Goal: Transaction & Acquisition: Purchase product/service

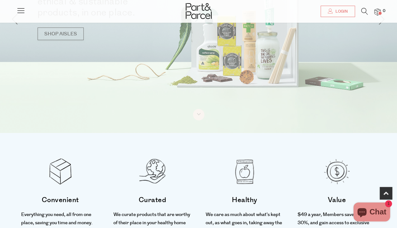
scroll to position [95, 0]
click at [195, 151] on li "Curated We curate products that are worthy of their place in your healthy home …" at bounding box center [153, 198] width 92 height 131
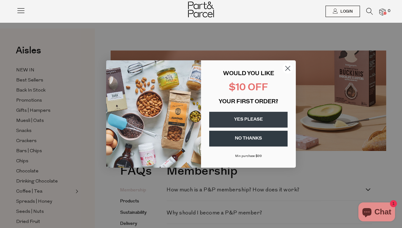
click at [253, 115] on button "YES PLEASE" at bounding box center [248, 120] width 78 height 16
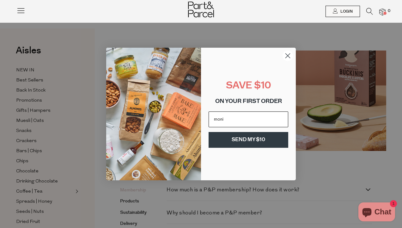
type input "[EMAIL_ADDRESS][DOMAIN_NAME]"
click at [249, 140] on button "SEND MY $10" at bounding box center [249, 140] width 80 height 16
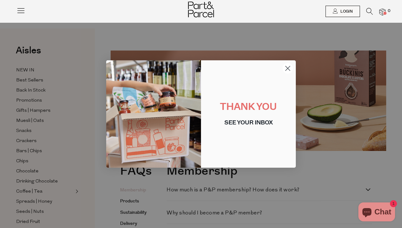
click at [287, 68] on circle "Close dialog" at bounding box center [288, 68] width 10 height 10
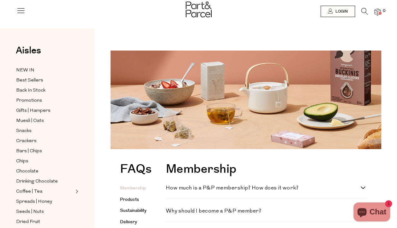
click at [282, 194] on div "How much is a P&P membership? How does it work? Your $49 annual membership (jus…" at bounding box center [267, 187] width 202 height 23
click at [278, 190] on h4 "How much is a P&P membership? How does it work?" at bounding box center [263, 188] width 195 height 5
click at [170, 190] on work\? "How much is a P&P membership? How does it work?" at bounding box center [168, 188] width 4 height 4
checkbox work\? "true"
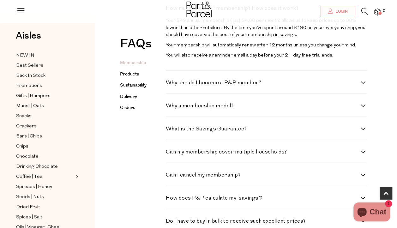
scroll to position [184, 0]
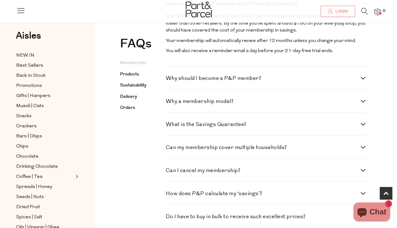
click at [278, 151] on h4 "Can my membership cover multiple households?" at bounding box center [263, 147] width 195 height 5
click at [170, 149] on households\? "Can my membership cover multiple households?" at bounding box center [168, 147] width 4 height 4
checkbox households\? "true"
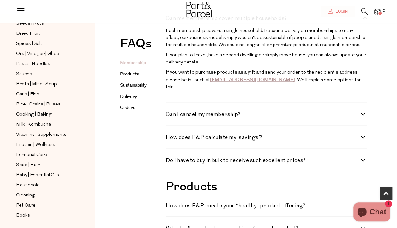
scroll to position [0, 0]
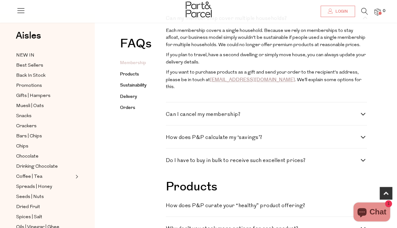
click at [23, 12] on icon at bounding box center [20, 10] width 9 height 9
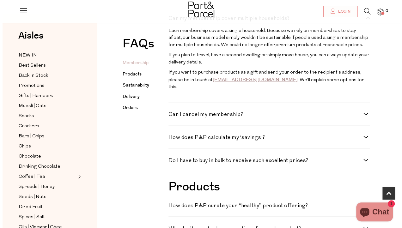
scroll to position [316, 0]
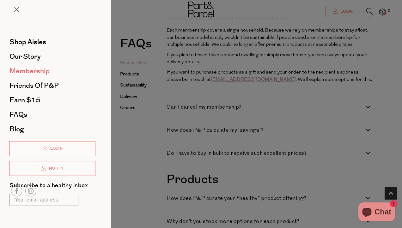
click at [26, 71] on span "Membership" at bounding box center [29, 71] width 40 height 10
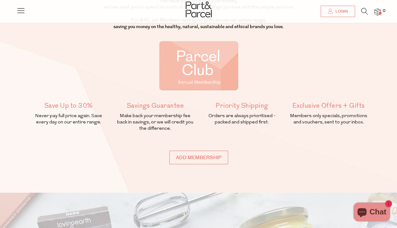
scroll to position [77, 0]
click at [197, 154] on input "Add membership" at bounding box center [198, 158] width 59 height 14
type input "ADDED"
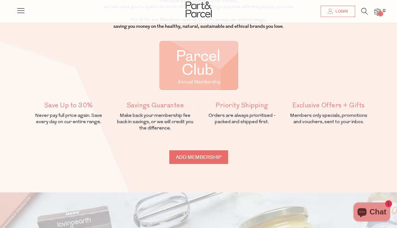
type input "ADDED"
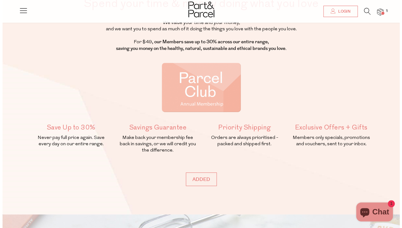
scroll to position [52, 0]
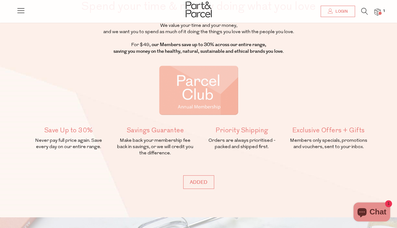
click at [377, 11] on img at bounding box center [378, 12] width 6 height 7
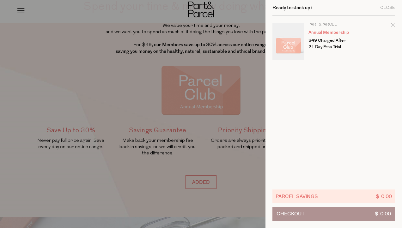
click at [118, 84] on div at bounding box center [201, 114] width 402 height 228
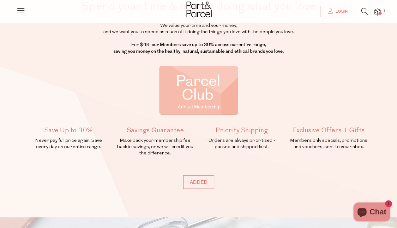
click at [22, 12] on icon at bounding box center [20, 10] width 9 height 9
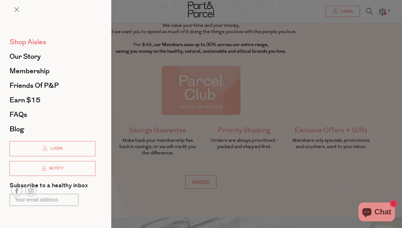
click at [28, 39] on span "Shop Aisles" at bounding box center [27, 42] width 37 height 10
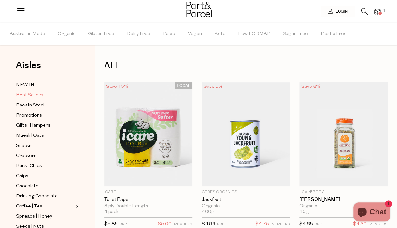
click at [25, 95] on span "Best Sellers" at bounding box center [29, 96] width 27 height 8
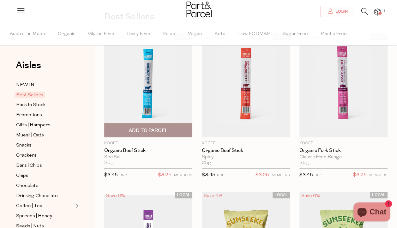
scroll to position [53, 0]
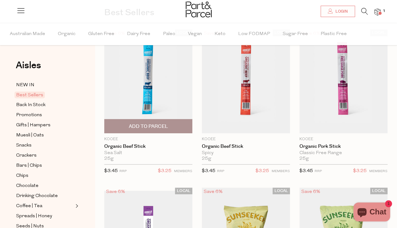
click at [151, 129] on span "Add To Parcel" at bounding box center [148, 126] width 39 height 7
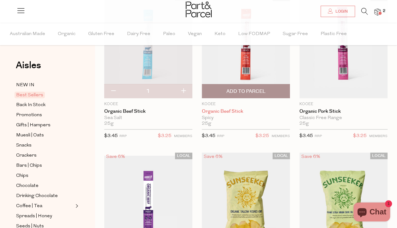
scroll to position [89, 0]
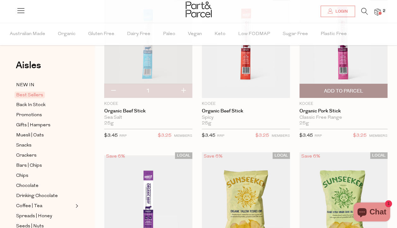
click at [347, 91] on span "Add To Parcel" at bounding box center [343, 91] width 39 height 7
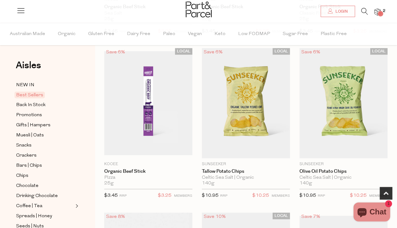
scroll to position [195, 0]
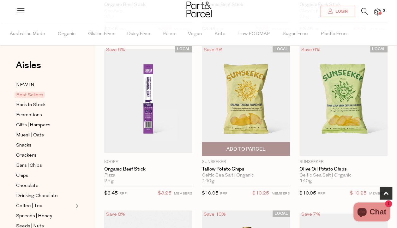
click at [242, 150] on span "Add To Parcel" at bounding box center [245, 149] width 39 height 7
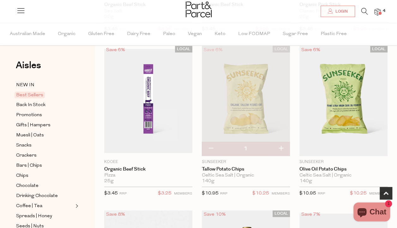
click at [282, 147] on button "button" at bounding box center [281, 149] width 18 height 14
type input "2"
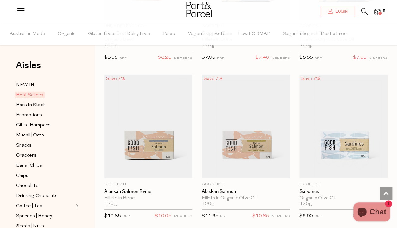
scroll to position [817, 0]
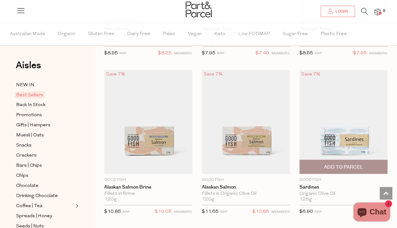
click at [344, 164] on span "Add To Parcel" at bounding box center [343, 167] width 39 height 7
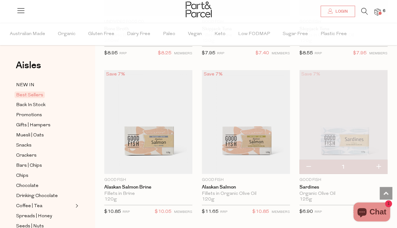
click at [378, 164] on button "button" at bounding box center [379, 167] width 18 height 14
type input "2"
click at [378, 164] on button "button" at bounding box center [379, 167] width 18 height 14
type input "3"
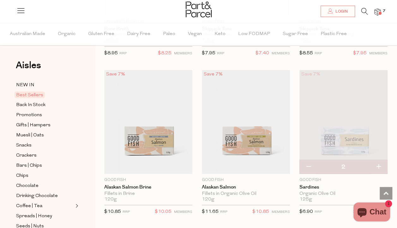
type input "3"
click at [378, 164] on button "button" at bounding box center [379, 167] width 18 height 14
type input "4"
click at [378, 164] on button "button" at bounding box center [379, 167] width 18 height 14
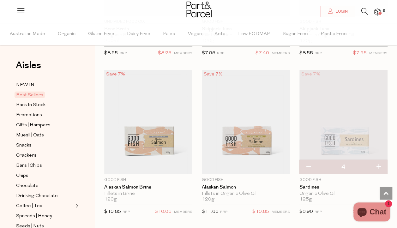
type input "5"
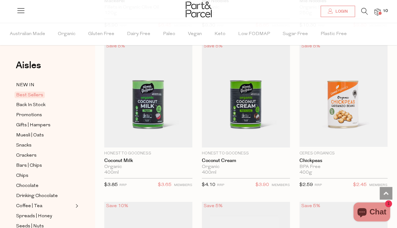
scroll to position [1163, 0]
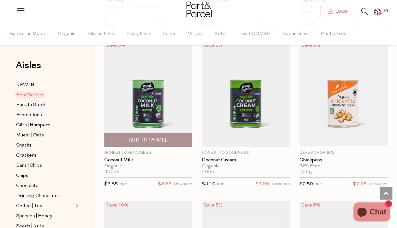
click at [146, 137] on span "Add To Parcel" at bounding box center [148, 140] width 39 height 7
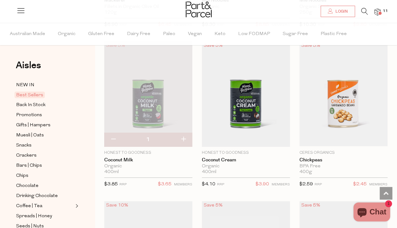
click at [150, 89] on img at bounding box center [148, 93] width 88 height 105
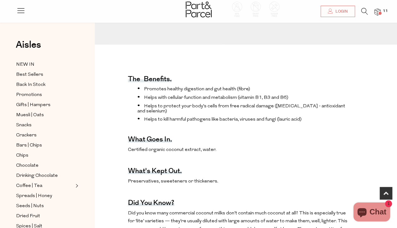
scroll to position [196, 0]
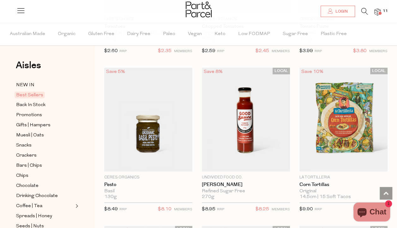
scroll to position [1307, 0]
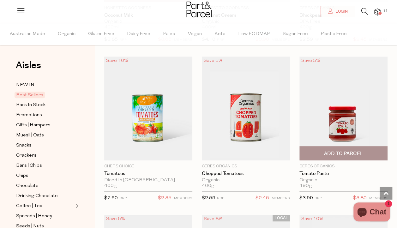
click at [348, 151] on span "Add To Parcel" at bounding box center [343, 154] width 39 height 7
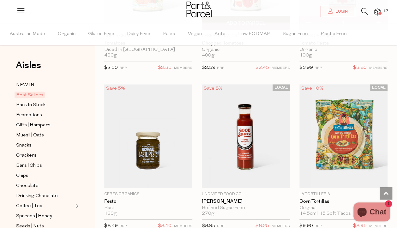
scroll to position [1439, 0]
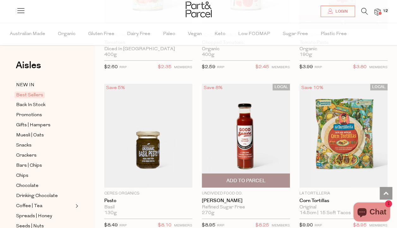
click at [245, 133] on img at bounding box center [246, 136] width 88 height 104
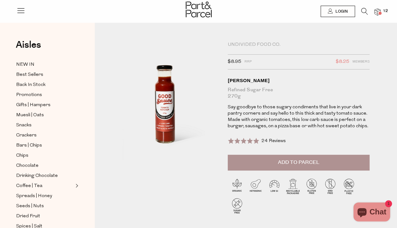
click at [294, 161] on span "Add to Parcel" at bounding box center [298, 162] width 41 height 7
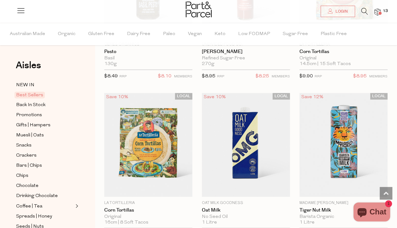
scroll to position [1616, 0]
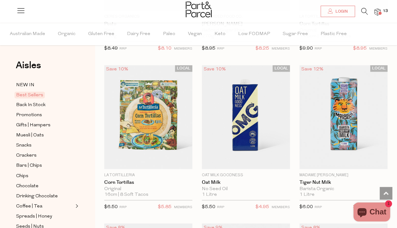
type input "2"
type input "5"
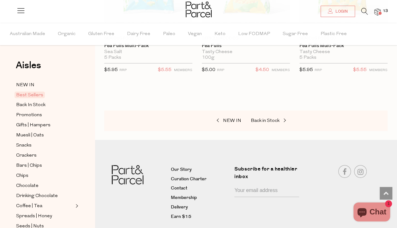
scroll to position [2240, 0]
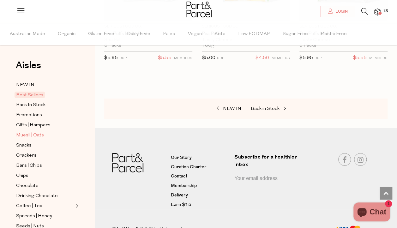
click at [32, 134] on span "Muesli | Oats" at bounding box center [30, 136] width 28 height 8
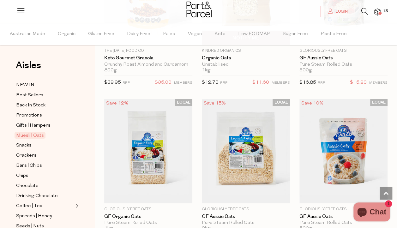
scroll to position [2251, 0]
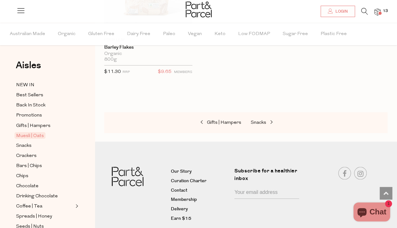
scroll to position [2859, 0]
click at [262, 120] on span "Snacks" at bounding box center [258, 122] width 15 height 5
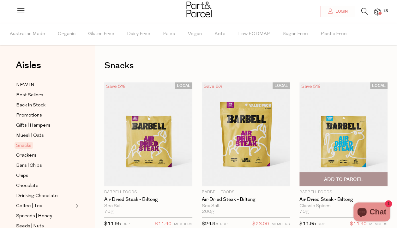
scroll to position [39, 0]
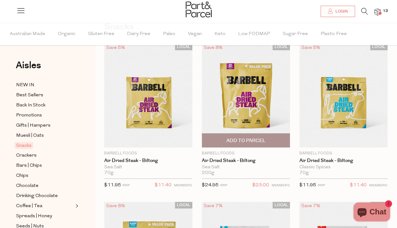
click at [244, 138] on span "Add To Parcel" at bounding box center [245, 141] width 39 height 7
click at [244, 138] on span "Adding..." at bounding box center [245, 141] width 23 height 7
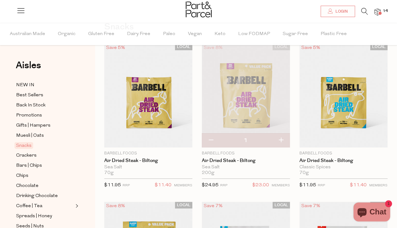
click at [248, 109] on img at bounding box center [246, 96] width 88 height 104
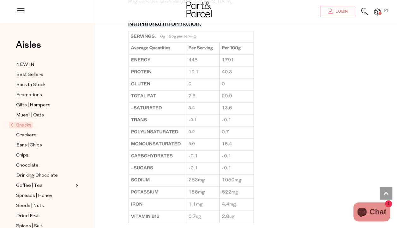
scroll to position [463, 0]
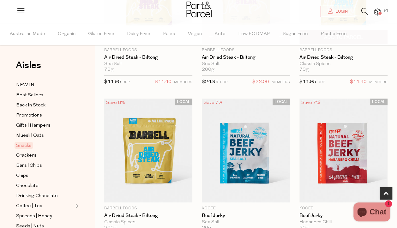
scroll to position [143, 0]
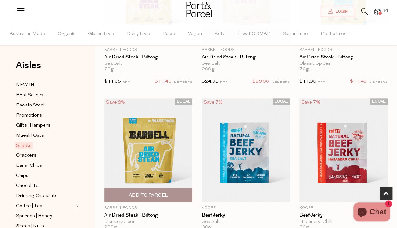
click at [157, 153] on img at bounding box center [148, 150] width 88 height 104
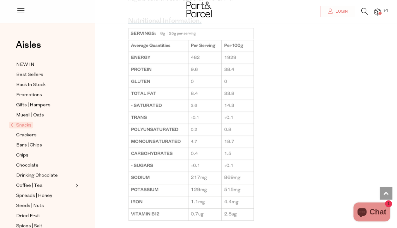
scroll to position [476, 0]
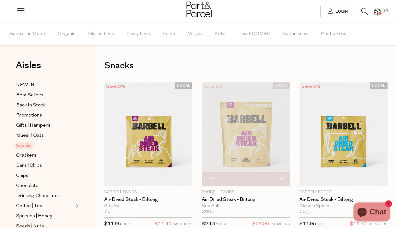
click at [206, 177] on button "button" at bounding box center [211, 180] width 18 height 14
type input "0"
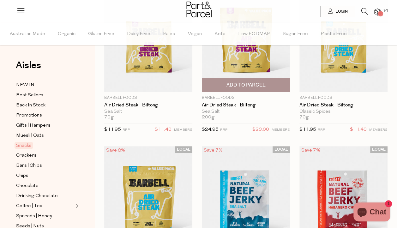
scroll to position [129, 0]
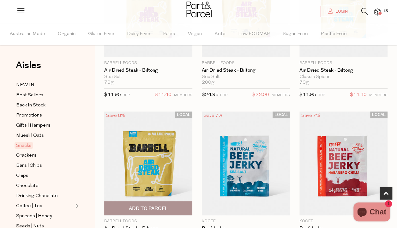
click at [155, 210] on span "Add To Parcel" at bounding box center [148, 209] width 39 height 7
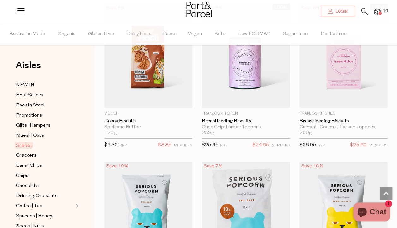
scroll to position [2138, 0]
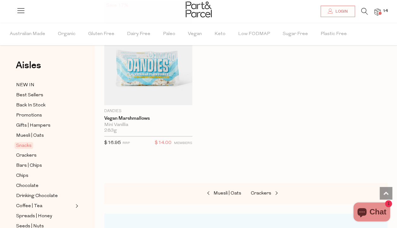
scroll to position [3741, 0]
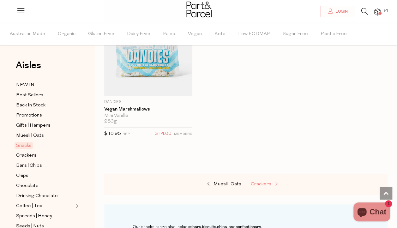
click at [259, 182] on span "Crackers" at bounding box center [261, 184] width 21 height 5
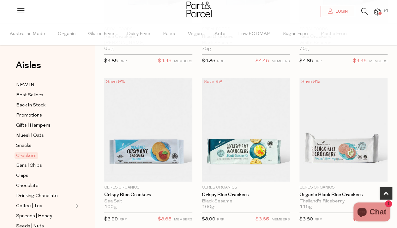
scroll to position [165, 0]
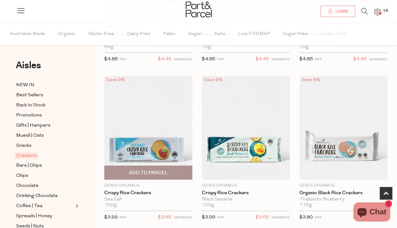
click at [149, 156] on img at bounding box center [148, 128] width 88 height 104
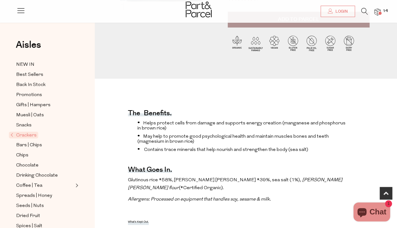
scroll to position [144, 0]
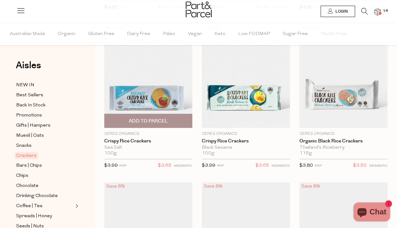
click at [142, 118] on span "Add To Parcel" at bounding box center [148, 121] width 39 height 7
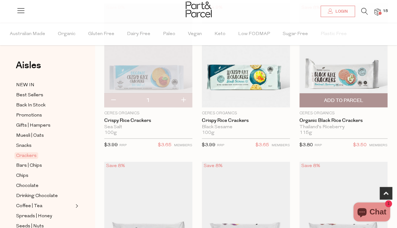
scroll to position [238, 0]
click at [335, 97] on span "Add To Parcel" at bounding box center [343, 100] width 39 height 7
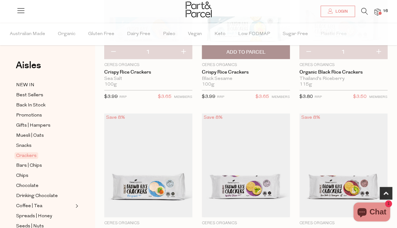
scroll to position [267, 0]
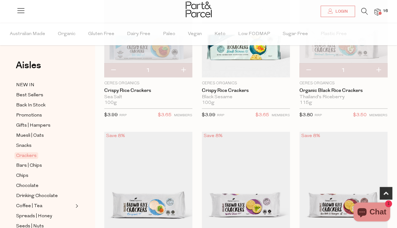
click at [307, 69] on button "button" at bounding box center [309, 71] width 18 height 14
type input "0"
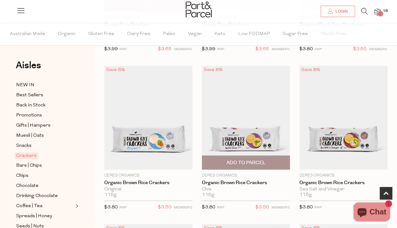
scroll to position [334, 0]
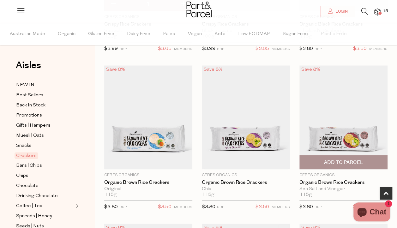
click at [342, 134] on img at bounding box center [344, 117] width 88 height 104
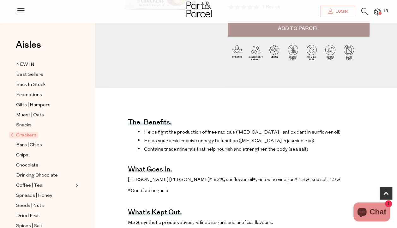
scroll to position [134, 0]
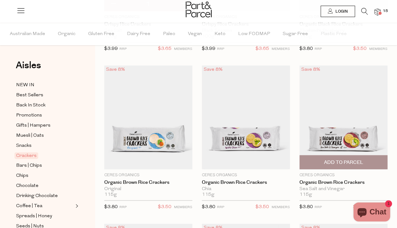
click at [311, 123] on img at bounding box center [344, 117] width 88 height 104
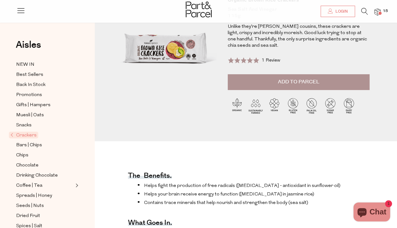
scroll to position [101, 0]
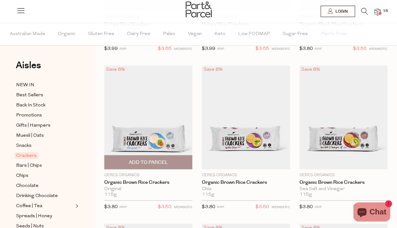
click at [159, 119] on img at bounding box center [148, 117] width 88 height 104
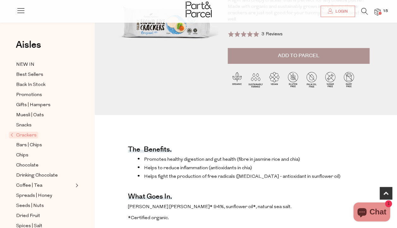
scroll to position [107, 0]
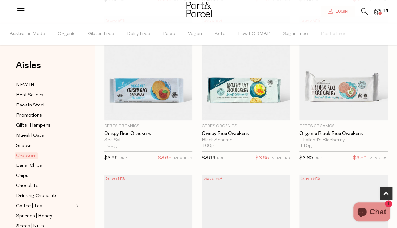
scroll to position [224, 0]
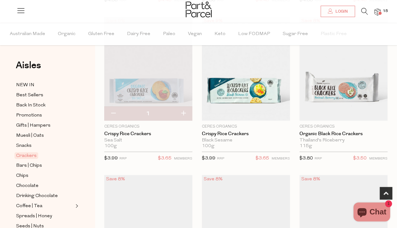
click at [149, 82] on img at bounding box center [148, 69] width 88 height 104
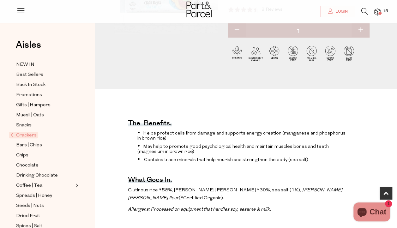
scroll to position [131, 0]
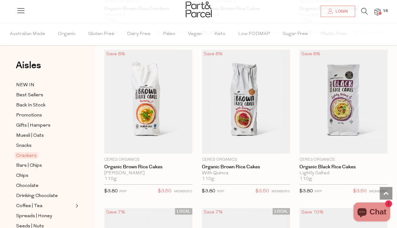
scroll to position [667, 0]
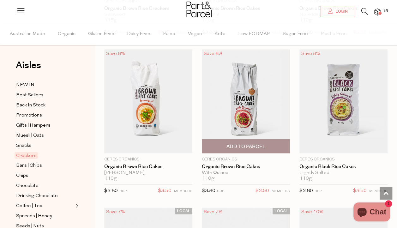
click at [255, 108] on img at bounding box center [246, 101] width 88 height 104
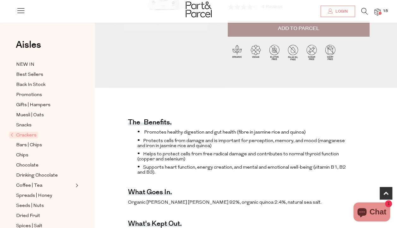
scroll to position [137, 0]
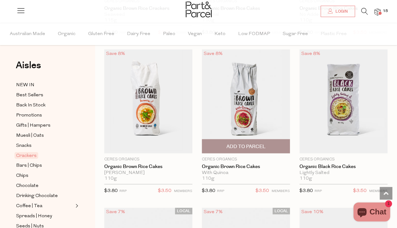
click at [244, 144] on span "Add To Parcel" at bounding box center [245, 147] width 39 height 7
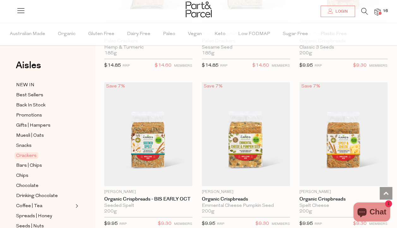
scroll to position [1428, 0]
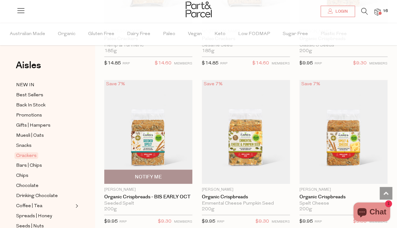
click at [153, 129] on img at bounding box center [148, 132] width 88 height 104
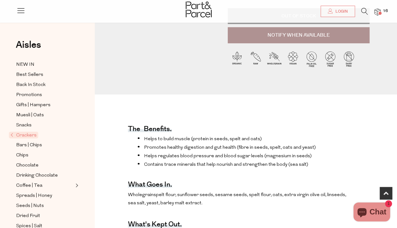
scroll to position [118, 0]
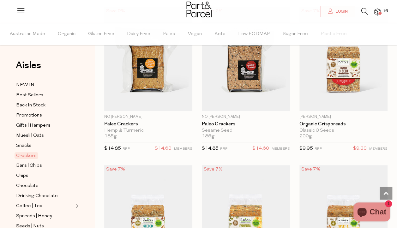
scroll to position [1342, 0]
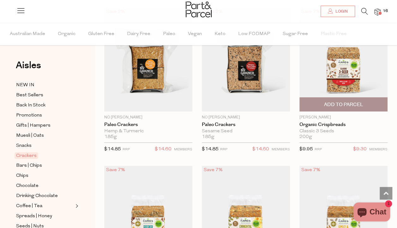
click at [346, 61] on img at bounding box center [344, 60] width 88 height 104
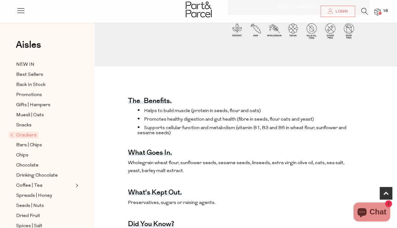
scroll to position [156, 0]
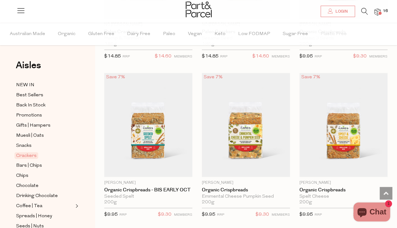
scroll to position [1435, 0]
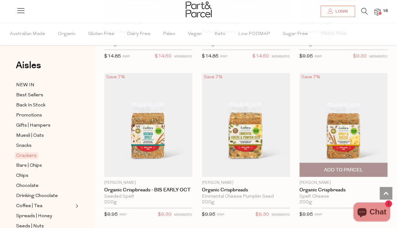
click at [353, 136] on img at bounding box center [344, 125] width 88 height 104
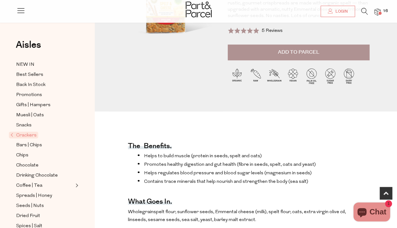
scroll to position [110, 0]
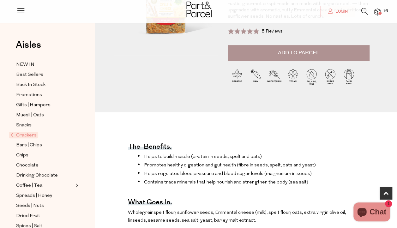
click at [310, 50] on span "Add to Parcel" at bounding box center [298, 52] width 41 height 7
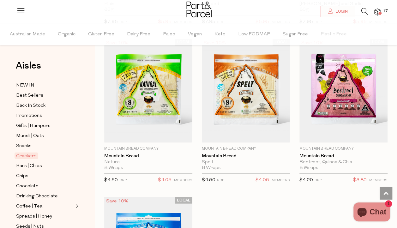
scroll to position [1969, 0]
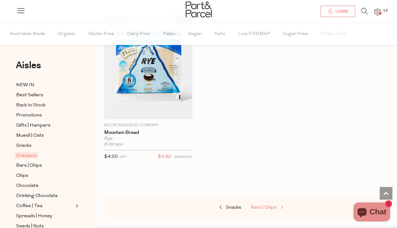
click at [264, 206] on span "Bars | Chips" at bounding box center [264, 208] width 26 height 5
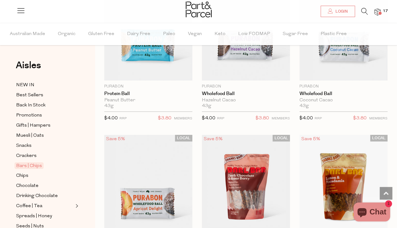
scroll to position [2335, 0]
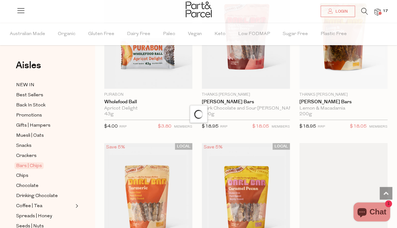
scroll to position [2631, 0]
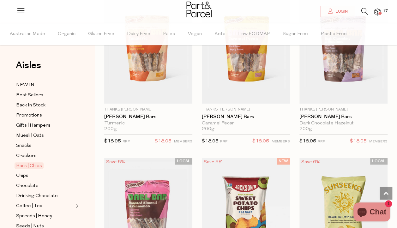
type input "2"
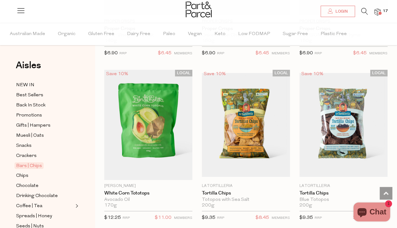
scroll to position [3517, 0]
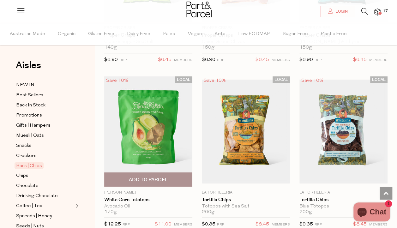
click at [151, 177] on span "Add To Parcel" at bounding box center [148, 180] width 39 height 7
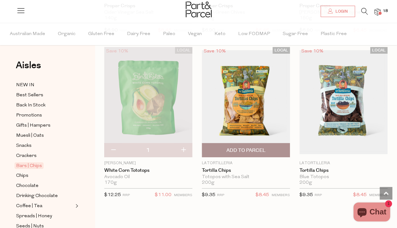
scroll to position [3546, 0]
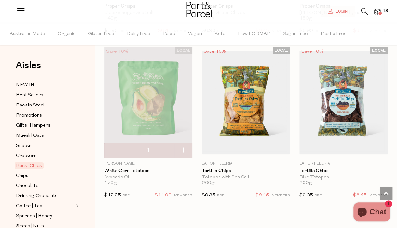
click at [180, 144] on button "button" at bounding box center [184, 151] width 18 height 14
type input "2"
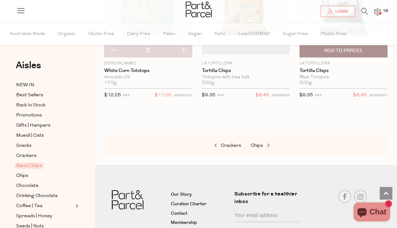
scroll to position [3647, 0]
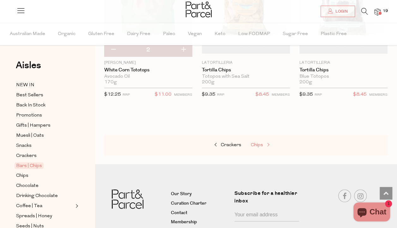
click at [255, 143] on span "Chips" at bounding box center [257, 145] width 12 height 5
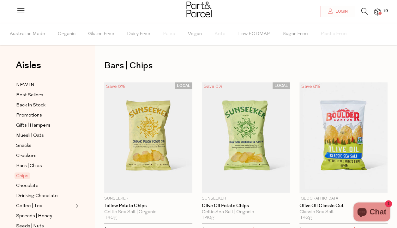
type input "2"
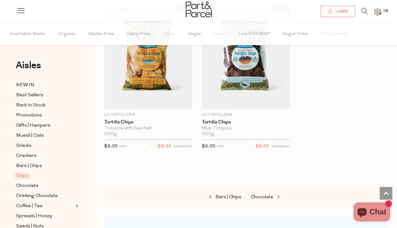
scroll to position [889, 0]
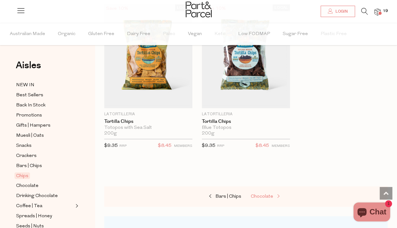
click at [272, 194] on span "Chocolate" at bounding box center [262, 196] width 22 height 5
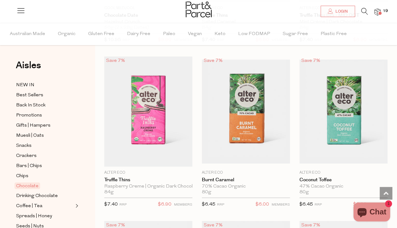
scroll to position [828, 0]
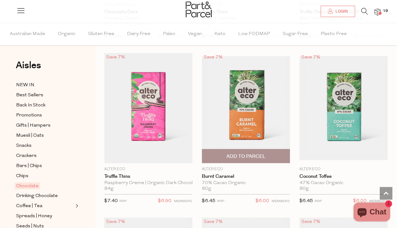
click at [252, 155] on span "Add To Parcel" at bounding box center [245, 156] width 39 height 7
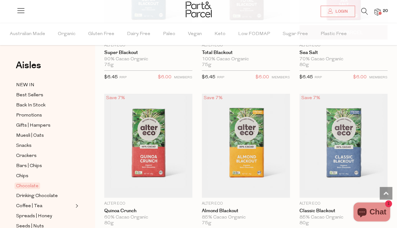
scroll to position [1117, 0]
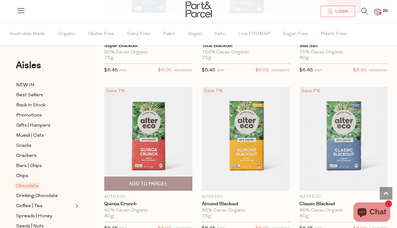
click at [153, 181] on span "Add To Parcel" at bounding box center [148, 184] width 39 height 7
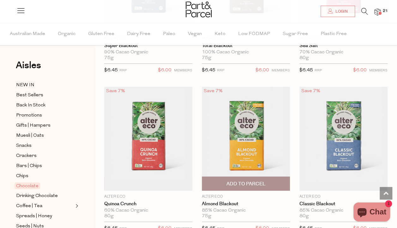
click at [244, 181] on span "Add To Parcel" at bounding box center [245, 184] width 39 height 7
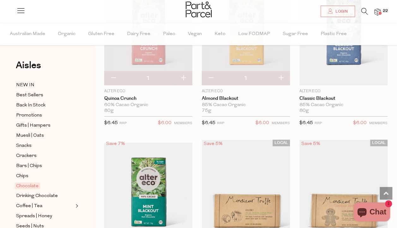
scroll to position [1191, 0]
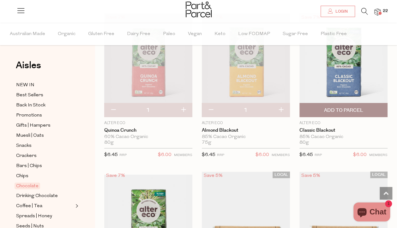
click at [354, 107] on span "Add To Parcel" at bounding box center [343, 110] width 39 height 7
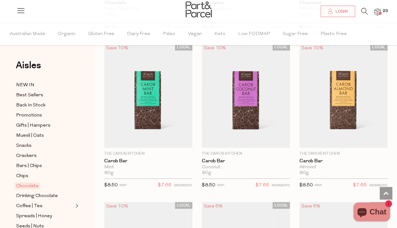
scroll to position [2282, 0]
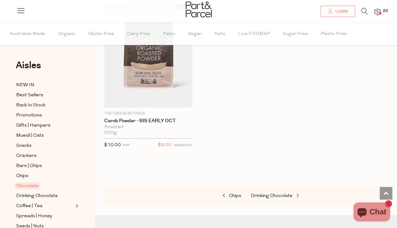
scroll to position [3133, 0]
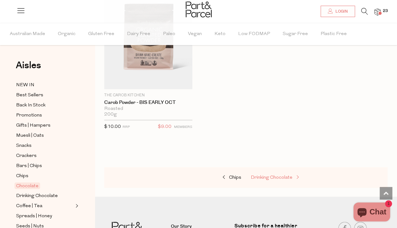
click at [273, 175] on span "Drinking Chocolate" at bounding box center [272, 177] width 42 height 5
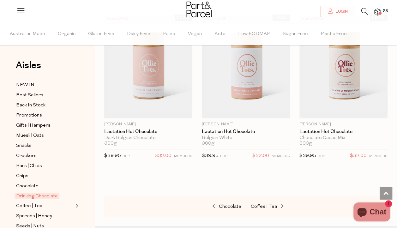
scroll to position [981, 0]
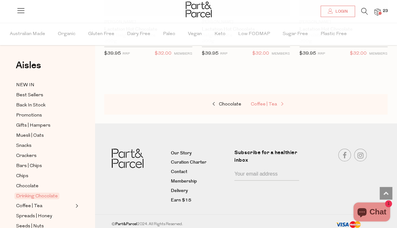
click at [263, 102] on span "Coffee | Tea" at bounding box center [264, 104] width 26 height 5
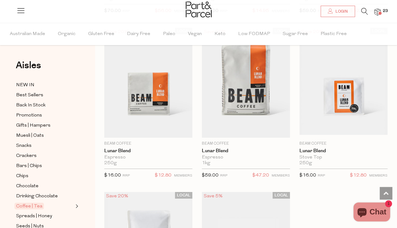
scroll to position [4731, 0]
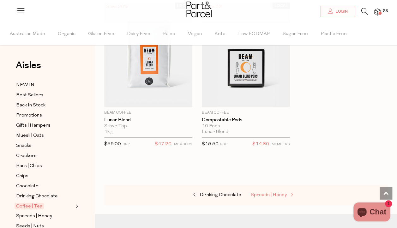
click at [272, 193] on span "Spreads | Honey" at bounding box center [269, 195] width 36 height 5
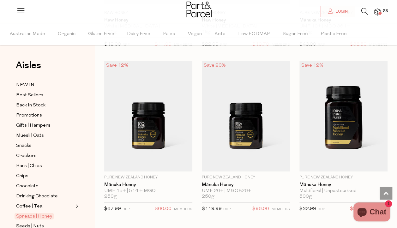
scroll to position [2249, 0]
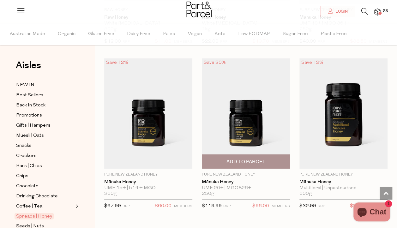
click at [245, 159] on span "Add To Parcel" at bounding box center [245, 162] width 39 height 7
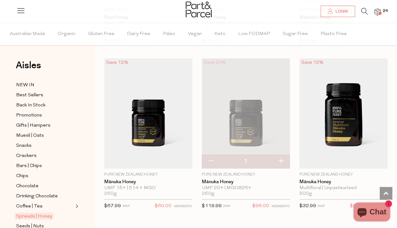
scroll to position [2396, 0]
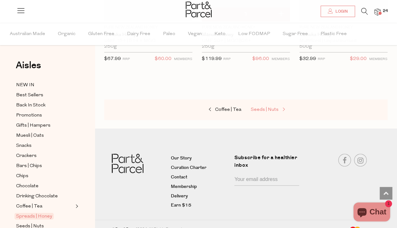
click at [265, 108] on span "Seeds | Nuts" at bounding box center [265, 110] width 28 height 5
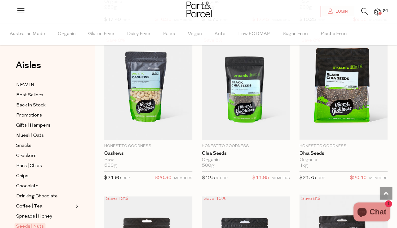
scroll to position [1313, 0]
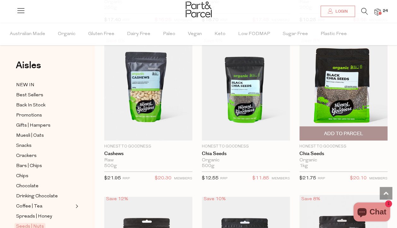
click at [346, 131] on span "Add To Parcel" at bounding box center [343, 134] width 39 height 7
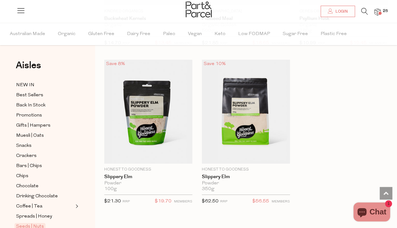
scroll to position [2400, 0]
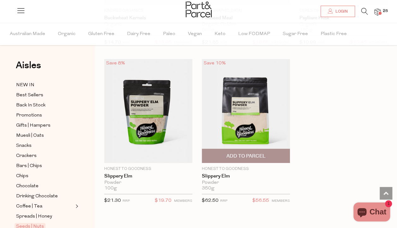
click at [241, 110] on img at bounding box center [246, 111] width 88 height 104
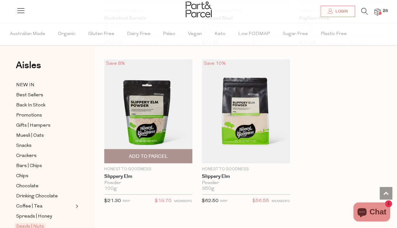
click at [159, 124] on img at bounding box center [148, 111] width 88 height 104
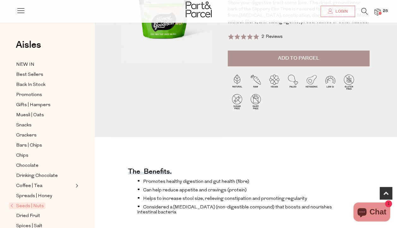
scroll to position [100, 0]
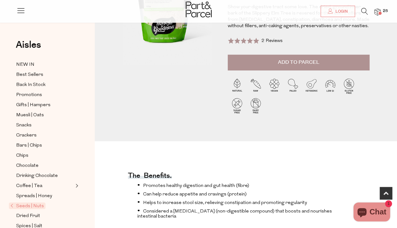
click at [252, 40] on span at bounding box center [244, 41] width 32 height 6
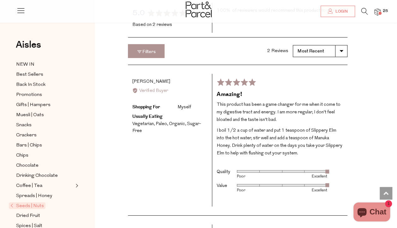
scroll to position [889, 0]
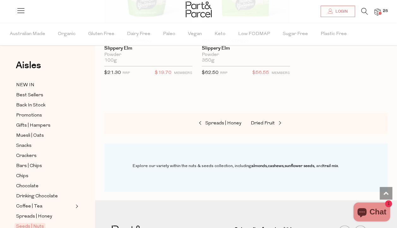
scroll to position [2529, 0]
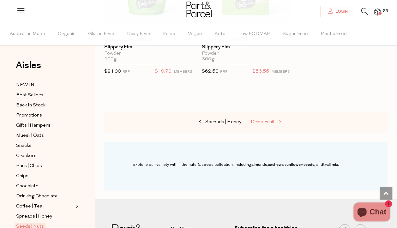
click at [256, 120] on span "Dried Fruit" at bounding box center [263, 122] width 24 height 5
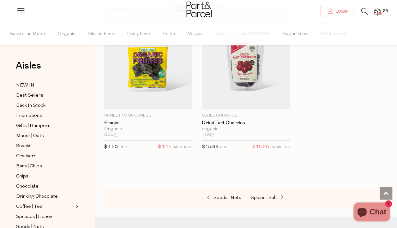
scroll to position [580, 0]
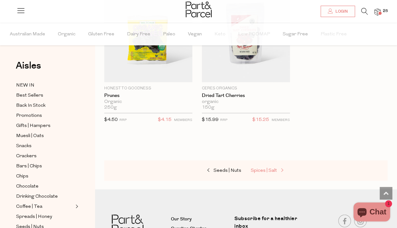
click at [262, 170] on span "Spices | Salt" at bounding box center [264, 170] width 26 height 5
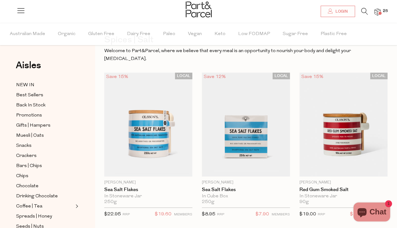
scroll to position [26, 0]
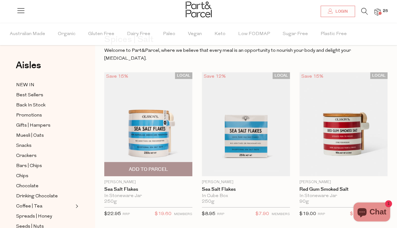
click at [147, 166] on span "Add To Parcel" at bounding box center [148, 169] width 39 height 7
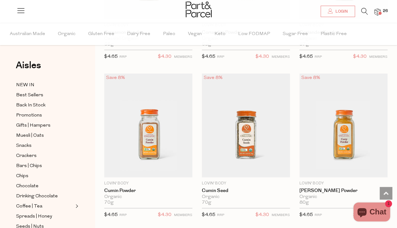
scroll to position [1929, 0]
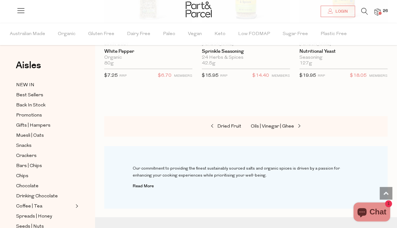
scroll to position [3017, 0]
click at [265, 124] on span "Oils | Vinegar | Ghee" at bounding box center [272, 126] width 43 height 5
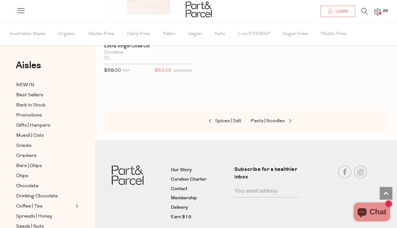
scroll to position [2715, 0]
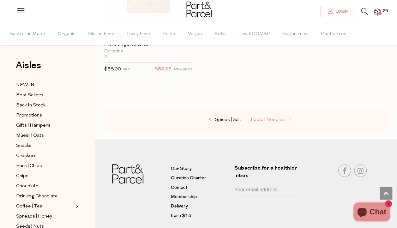
click at [272, 118] on span "Pasta | Noodles" at bounding box center [268, 120] width 34 height 5
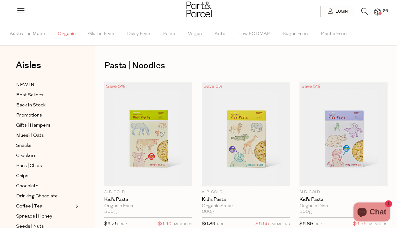
click at [69, 34] on span "Organic" at bounding box center [67, 34] width 18 height 22
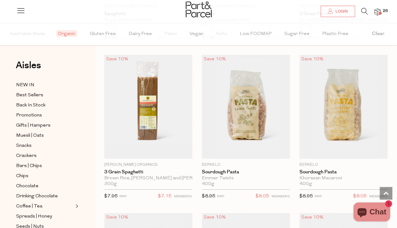
scroll to position [666, 0]
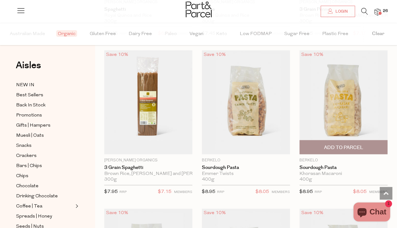
click at [349, 144] on span "Add To Parcel" at bounding box center [343, 147] width 39 height 7
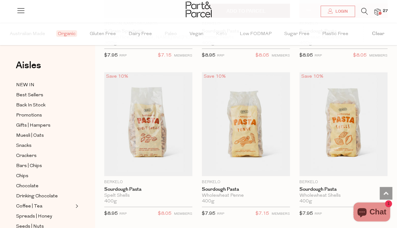
scroll to position [803, 0]
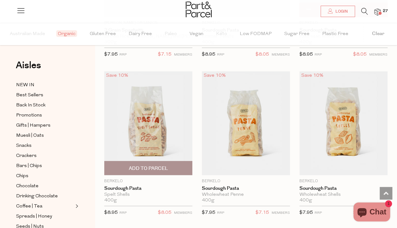
click at [152, 165] on span "Add To Parcel" at bounding box center [148, 168] width 39 height 7
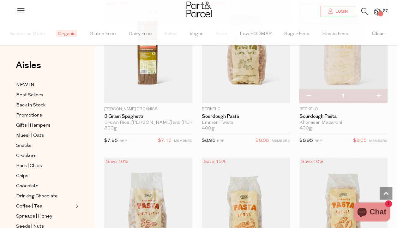
scroll to position [716, 0]
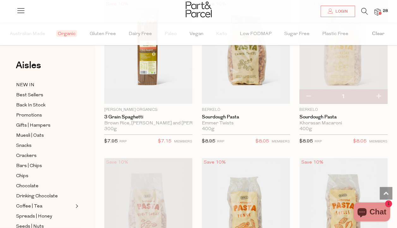
drag, startPoint x: 271, startPoint y: 122, endPoint x: 310, endPoint y: 94, distance: 48.4
click at [310, 94] on div "Save 10% 1 Add to Parcel" at bounding box center [344, 52] width 88 height 104
click at [310, 94] on button "button" at bounding box center [309, 97] width 18 height 14
type input "0"
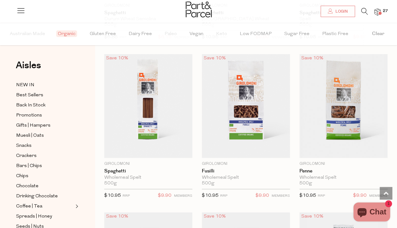
scroll to position [1460, 0]
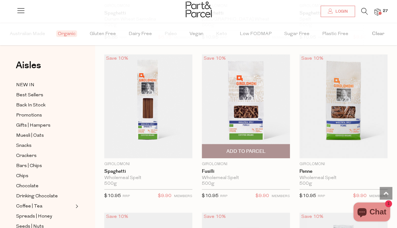
click at [239, 148] on span "Add To Parcel" at bounding box center [245, 151] width 39 height 7
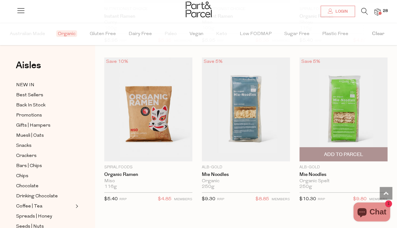
scroll to position [2522, 0]
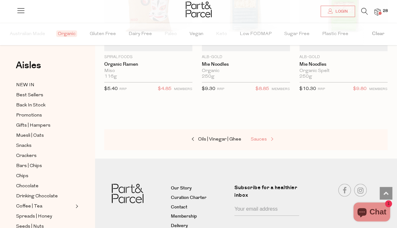
click at [256, 137] on span "Sauces" at bounding box center [259, 139] width 16 height 5
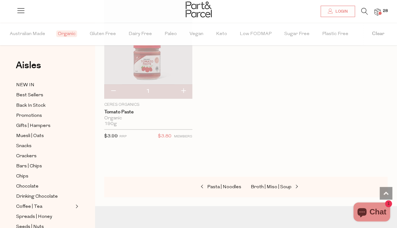
scroll to position [1771, 0]
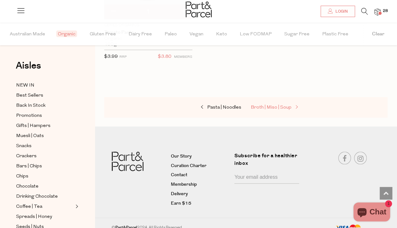
click at [266, 105] on span "Broth | Miso | Soup" at bounding box center [271, 107] width 41 height 5
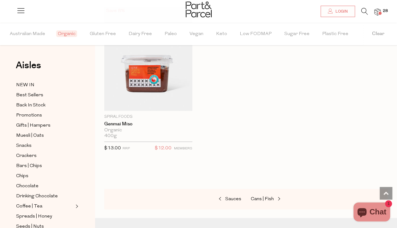
scroll to position [1502, 0]
click at [266, 197] on span "Cans | Fish" at bounding box center [262, 199] width 23 height 5
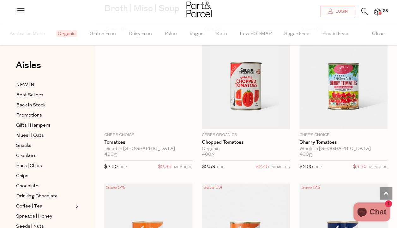
scroll to position [1, 0]
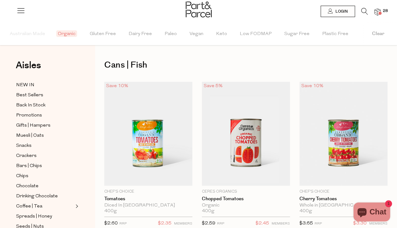
type input "5"
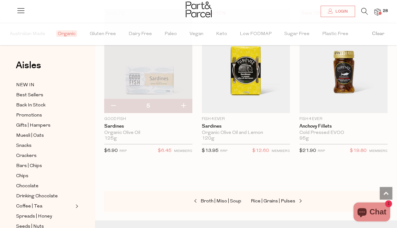
scroll to position [1261, 0]
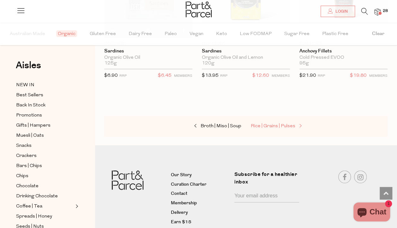
click at [276, 124] on span "Rice | Grains | Pulses" at bounding box center [273, 126] width 45 height 5
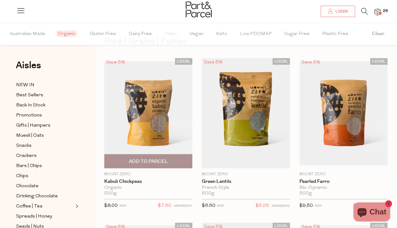
scroll to position [41, 0]
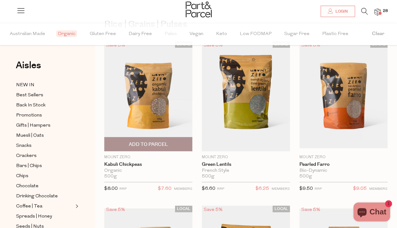
click at [147, 139] on span "Add To Parcel" at bounding box center [148, 145] width 84 height 14
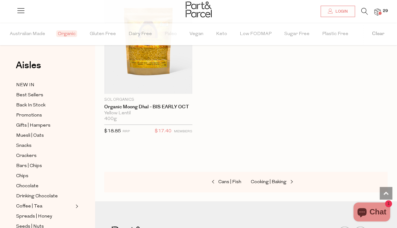
scroll to position [1538, 0]
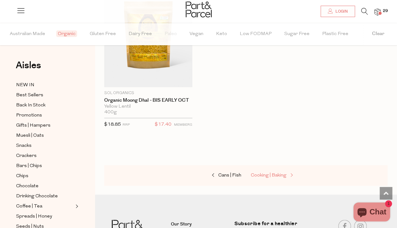
click at [276, 173] on span "Cooking | Baking" at bounding box center [269, 175] width 36 height 5
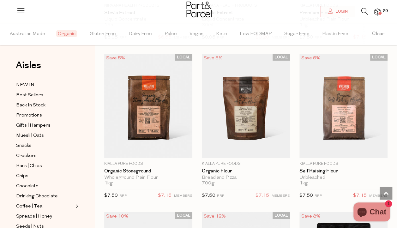
scroll to position [2247, 0]
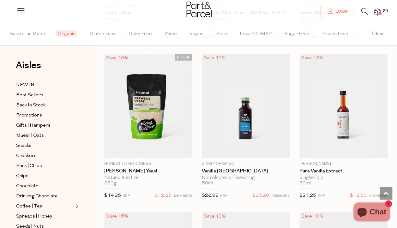
scroll to position [3182, 0]
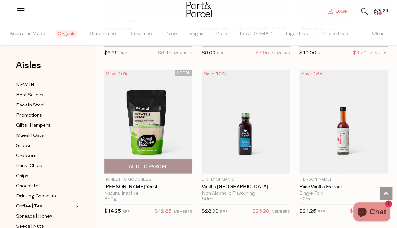
click at [161, 113] on img at bounding box center [148, 122] width 88 height 104
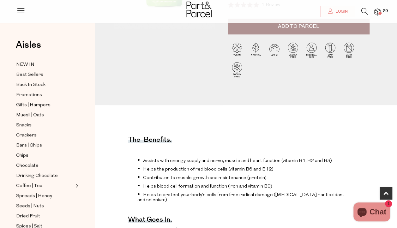
scroll to position [137, 0]
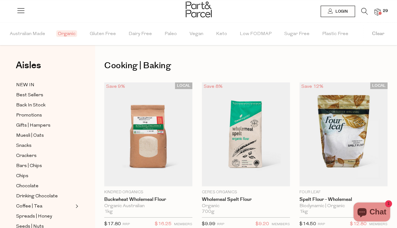
scroll to position [1121, 0]
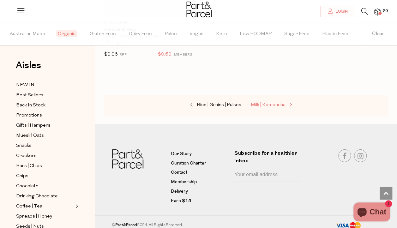
click at [266, 103] on span "Milk | Kombucha" at bounding box center [268, 105] width 35 height 5
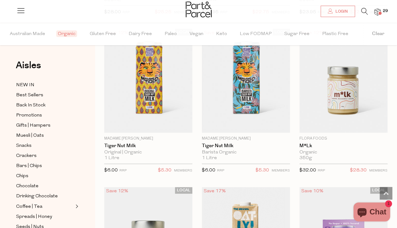
scroll to position [391, 0]
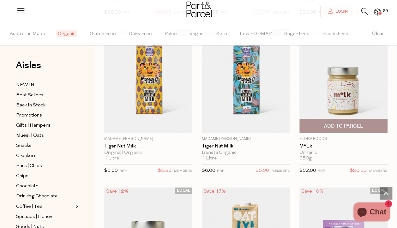
click at [344, 92] on img at bounding box center [344, 81] width 88 height 104
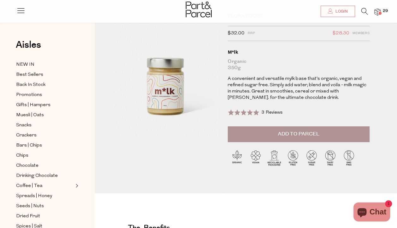
scroll to position [27, 0]
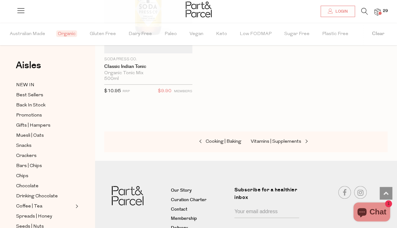
scroll to position [1422, 0]
click at [268, 139] on span "Vitamins | Supplements" at bounding box center [276, 141] width 51 height 5
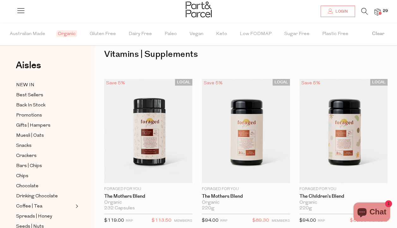
scroll to position [3, 0]
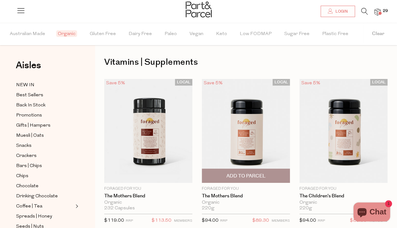
click at [249, 134] on img at bounding box center [246, 131] width 88 height 104
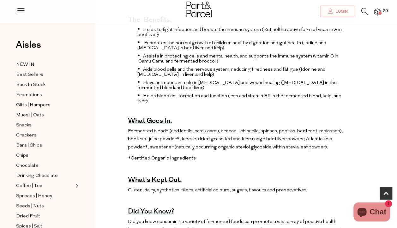
scroll to position [257, 0]
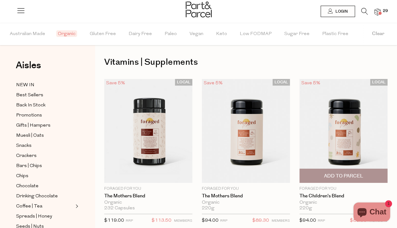
click at [352, 163] on img at bounding box center [344, 131] width 88 height 104
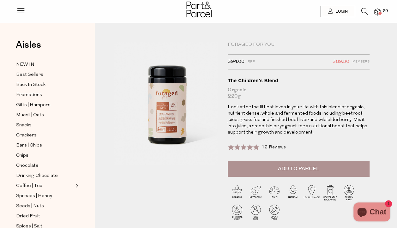
click at [271, 148] on span "12 Reviews" at bounding box center [274, 147] width 24 height 5
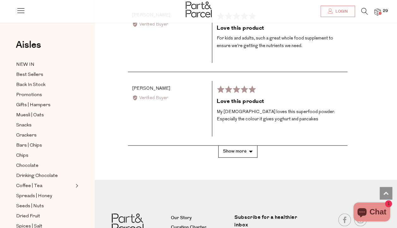
scroll to position [1410, 0]
click at [243, 157] on button "Show more" at bounding box center [237, 151] width 39 height 12
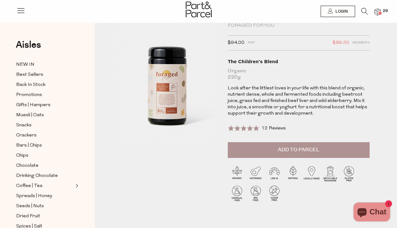
scroll to position [0, 0]
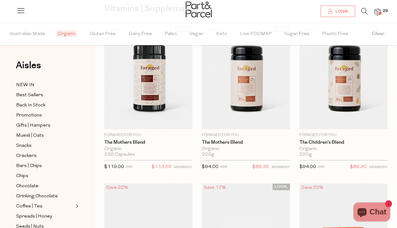
scroll to position [56, 0]
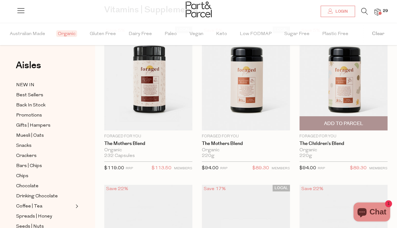
click at [347, 88] on img at bounding box center [344, 79] width 88 height 104
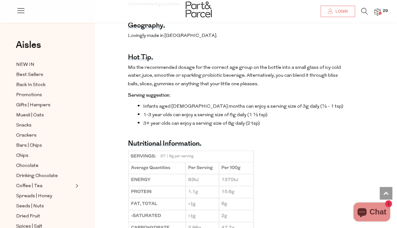
scroll to position [518, 0]
click at [301, 126] on li "3+ year olds can enjoy a serving size of 8g daily (2 tsp)" at bounding box center [243, 123] width 210 height 6
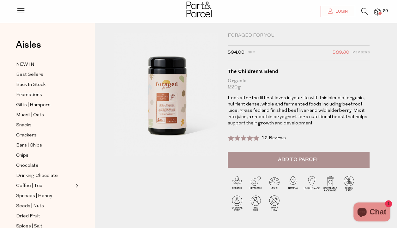
scroll to position [0, 0]
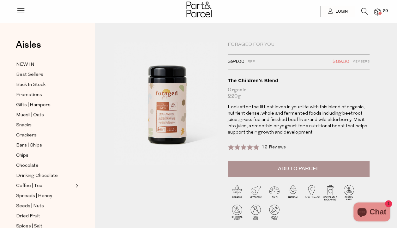
click at [311, 168] on span "Add to Parcel" at bounding box center [298, 168] width 41 height 7
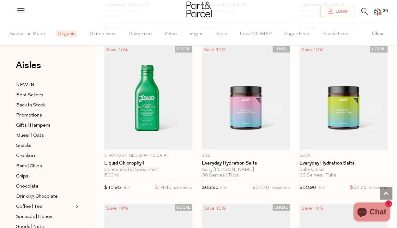
scroll to position [1627, 0]
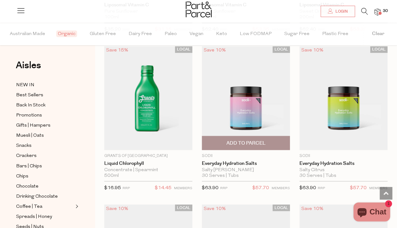
click at [259, 112] on img at bounding box center [246, 98] width 88 height 104
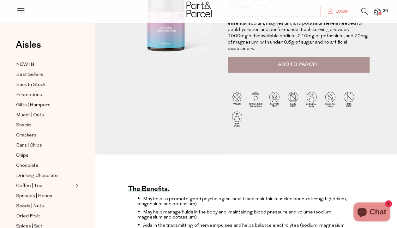
scroll to position [90, 0]
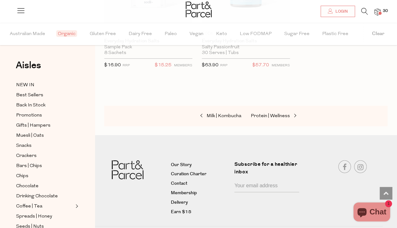
scroll to position [2070, 0]
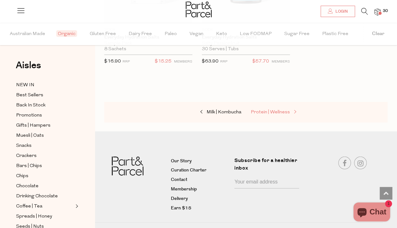
click at [273, 110] on span "Protein | Wellness" at bounding box center [270, 112] width 39 height 5
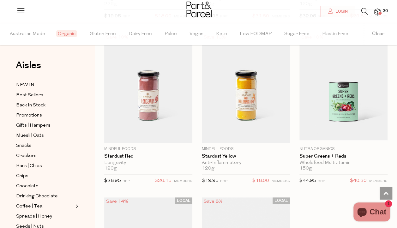
scroll to position [2439, 0]
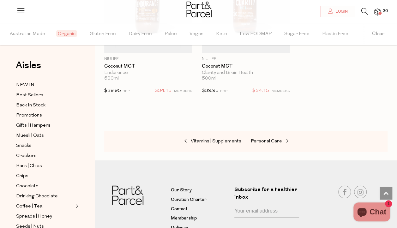
scroll to position [3163, 0]
click at [268, 139] on span "Personal Care" at bounding box center [266, 141] width 31 height 5
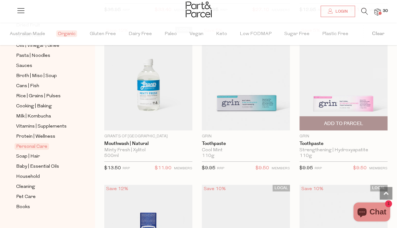
scroll to position [1331, 0]
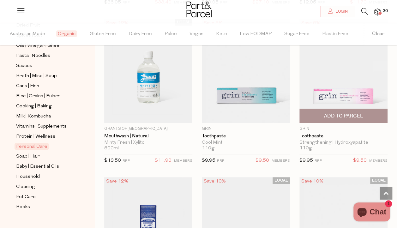
click at [329, 55] on img at bounding box center [344, 71] width 88 height 104
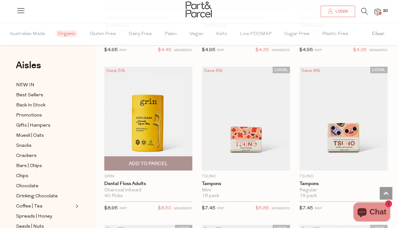
scroll to position [2235, 0]
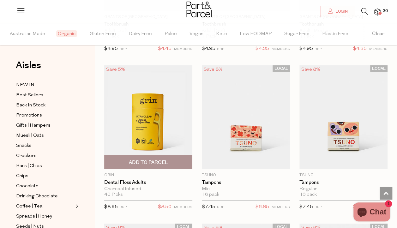
click at [146, 114] on img at bounding box center [148, 117] width 88 height 104
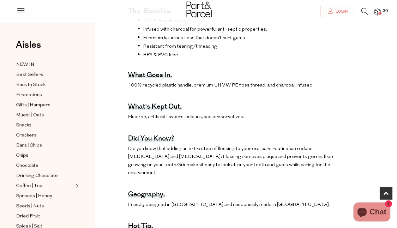
scroll to position [253, 0]
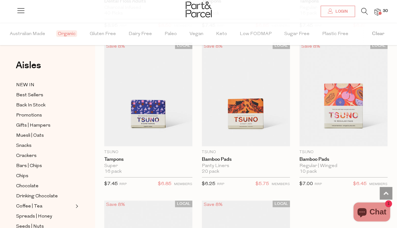
scroll to position [2417, 0]
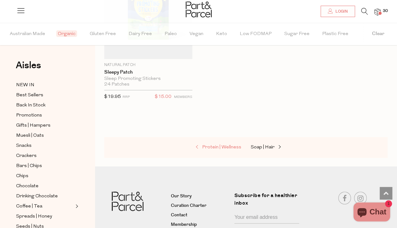
scroll to position [4729, 0]
click at [258, 144] on span "Soap | Hair" at bounding box center [263, 146] width 24 height 5
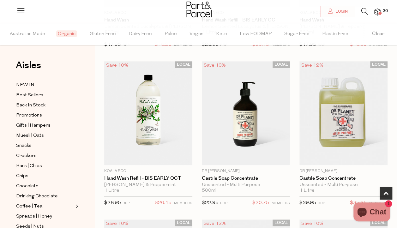
scroll to position [179, 0]
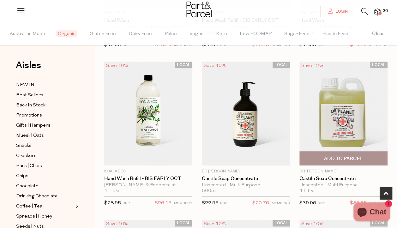
click at [339, 98] on img at bounding box center [344, 114] width 88 height 104
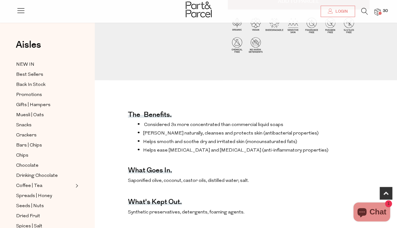
scroll to position [162, 0]
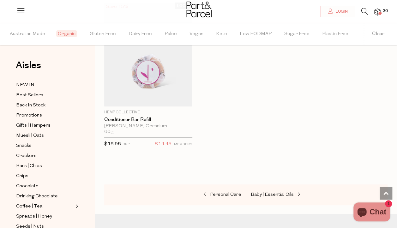
scroll to position [2464, 0]
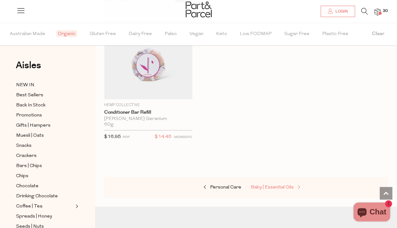
click at [278, 185] on span "Baby | Essential Oils" at bounding box center [272, 187] width 43 height 5
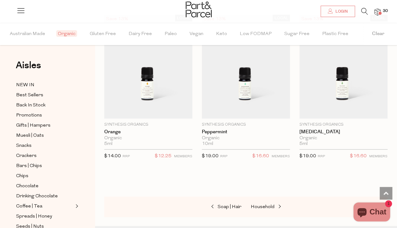
scroll to position [702, 0]
click at [264, 205] on span "Household" at bounding box center [263, 207] width 24 height 5
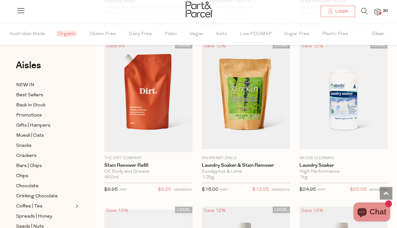
scroll to position [1954, 0]
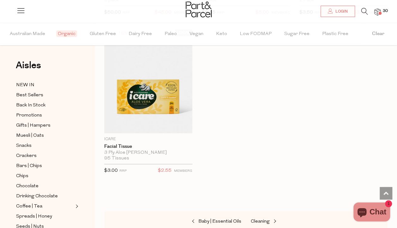
scroll to position [3736, 0]
click at [261, 219] on span "Cleaning" at bounding box center [260, 221] width 19 height 5
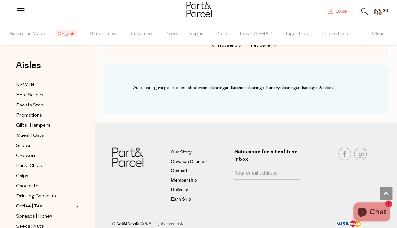
scroll to position [701, 0]
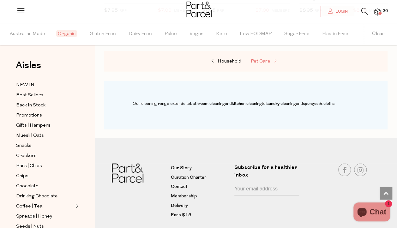
click at [259, 59] on span "Pet Care" at bounding box center [261, 61] width 20 height 5
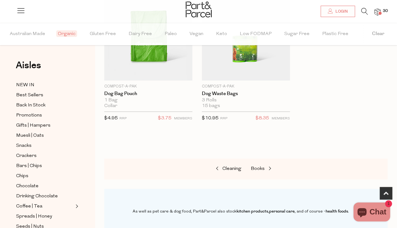
scroll to position [115, 0]
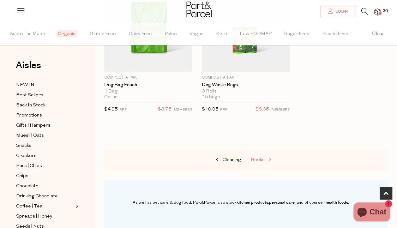
click at [262, 158] on span "Books" at bounding box center [258, 160] width 14 height 5
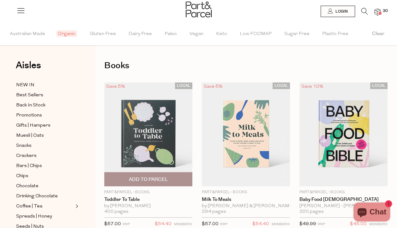
click at [160, 135] on img at bounding box center [148, 135] width 88 height 104
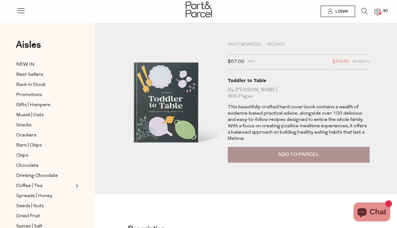
click at [295, 152] on span "Add to Parcel" at bounding box center [298, 154] width 41 height 7
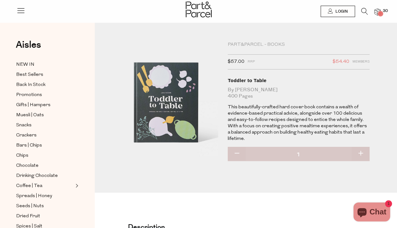
click at [378, 8] on li "30" at bounding box center [374, 12] width 13 height 9
click at [378, 13] on img at bounding box center [378, 12] width 6 height 7
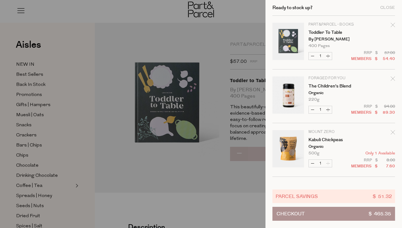
click at [324, 214] on button "Checkout $ 465.35" at bounding box center [334, 214] width 123 height 14
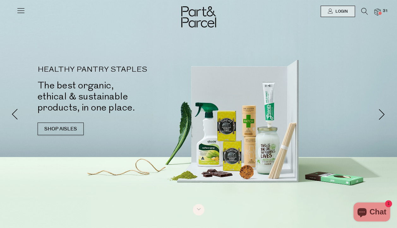
click at [380, 15] on img at bounding box center [378, 12] width 6 height 7
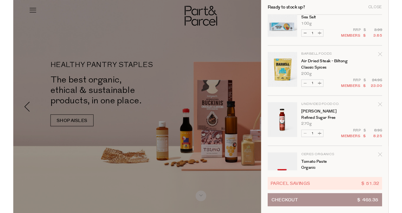
scroll to position [818, 0]
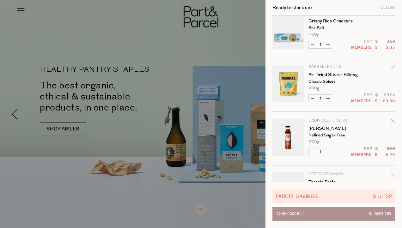
click at [310, 96] on button "Decrease Air Dried Steak - Biltong" at bounding box center [313, 98] width 8 height 7
type input "0"
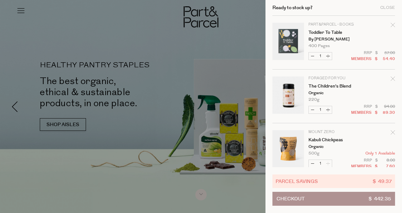
click at [311, 57] on button "Decrease Toddler to Table" at bounding box center [313, 55] width 8 height 7
type input "0"
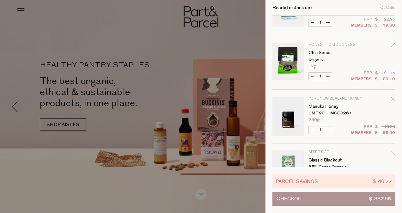
scroll to position [265, 0]
